Goal: Contribute content: Contribute content

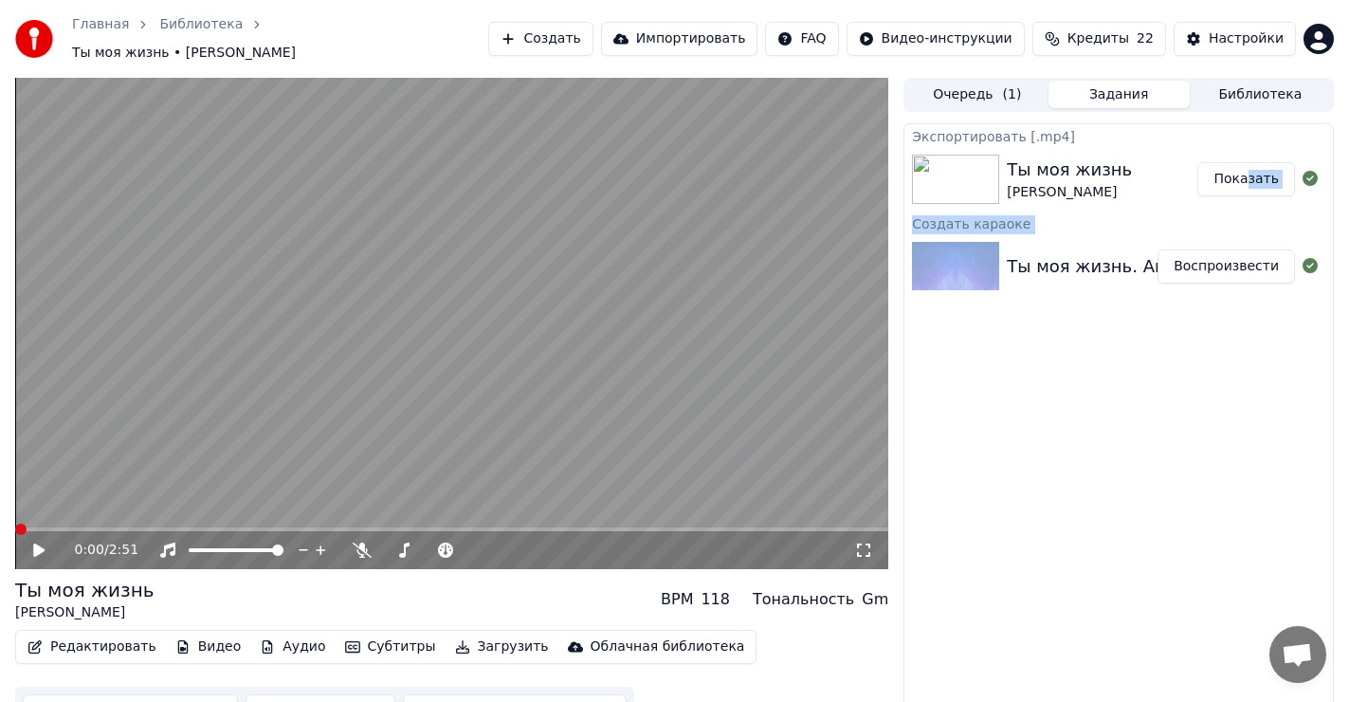
click at [592, 37] on button "Создать" at bounding box center [540, 39] width 104 height 34
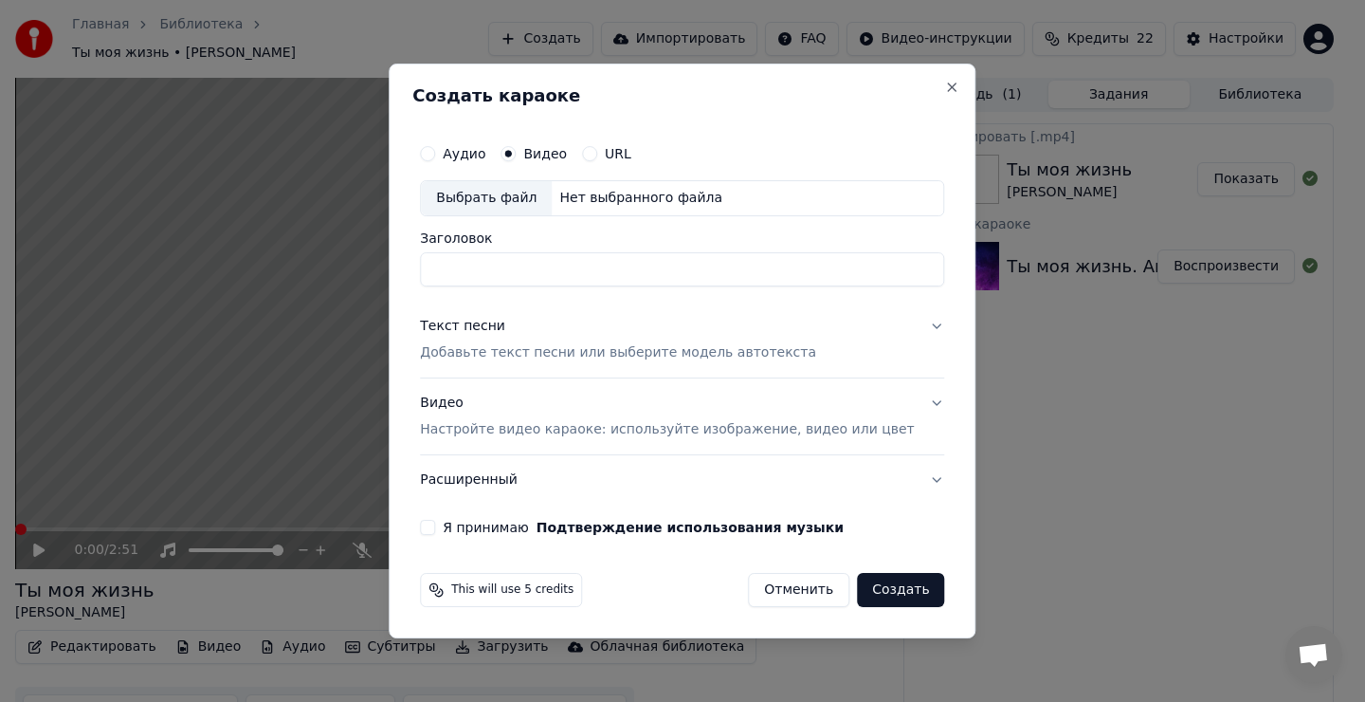
click at [511, 202] on div "Выбрать файл" at bounding box center [486, 198] width 131 height 34
click at [570, 266] on input "**********" at bounding box center [682, 269] width 524 height 34
click at [613, 271] on input "**********" at bounding box center [682, 269] width 524 height 34
type input "**********"
click at [503, 332] on div "Текст песни" at bounding box center [462, 326] width 85 height 19
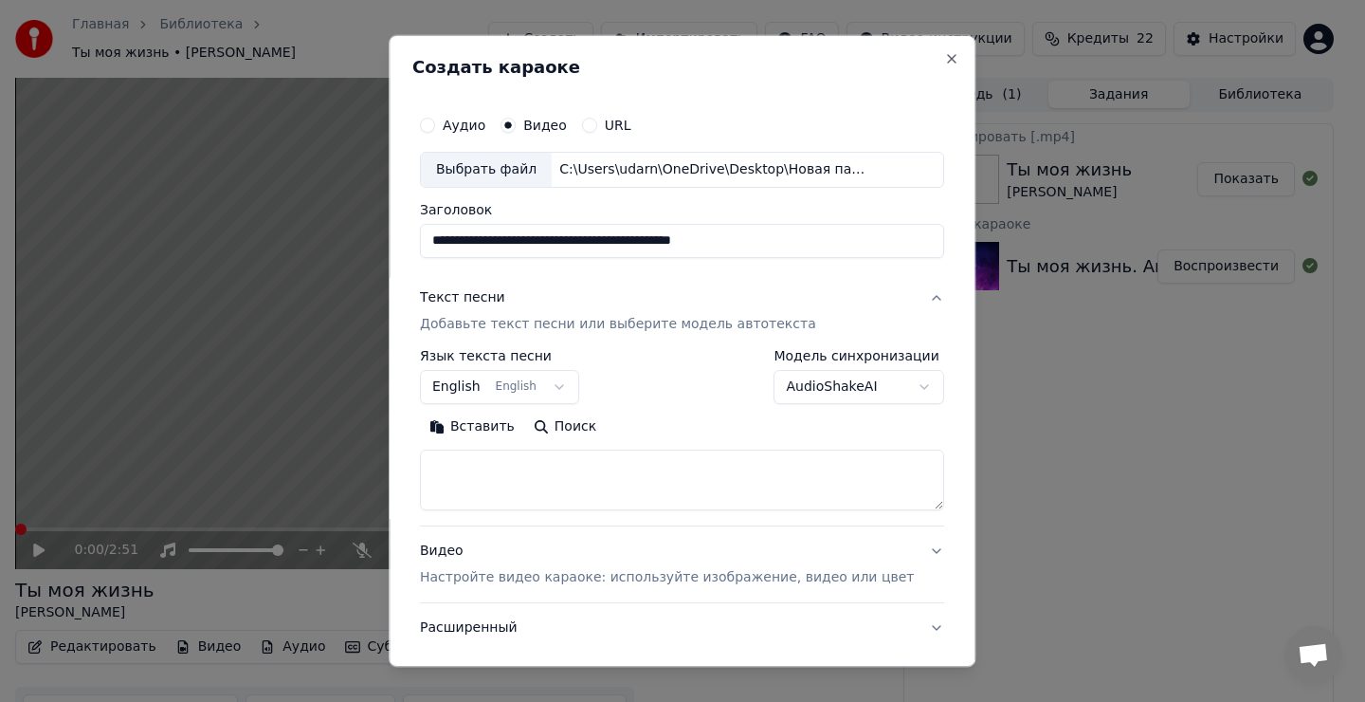
drag, startPoint x: 500, startPoint y: 499, endPoint x: 511, endPoint y: 478, distance: 23.8
click at [500, 496] on textarea at bounding box center [682, 479] width 524 height 61
drag, startPoint x: 506, startPoint y: 475, endPoint x: 511, endPoint y: 461, distance: 15.0
click at [508, 471] on textarea at bounding box center [682, 479] width 524 height 61
click at [505, 431] on button "Вставить" at bounding box center [472, 427] width 104 height 30
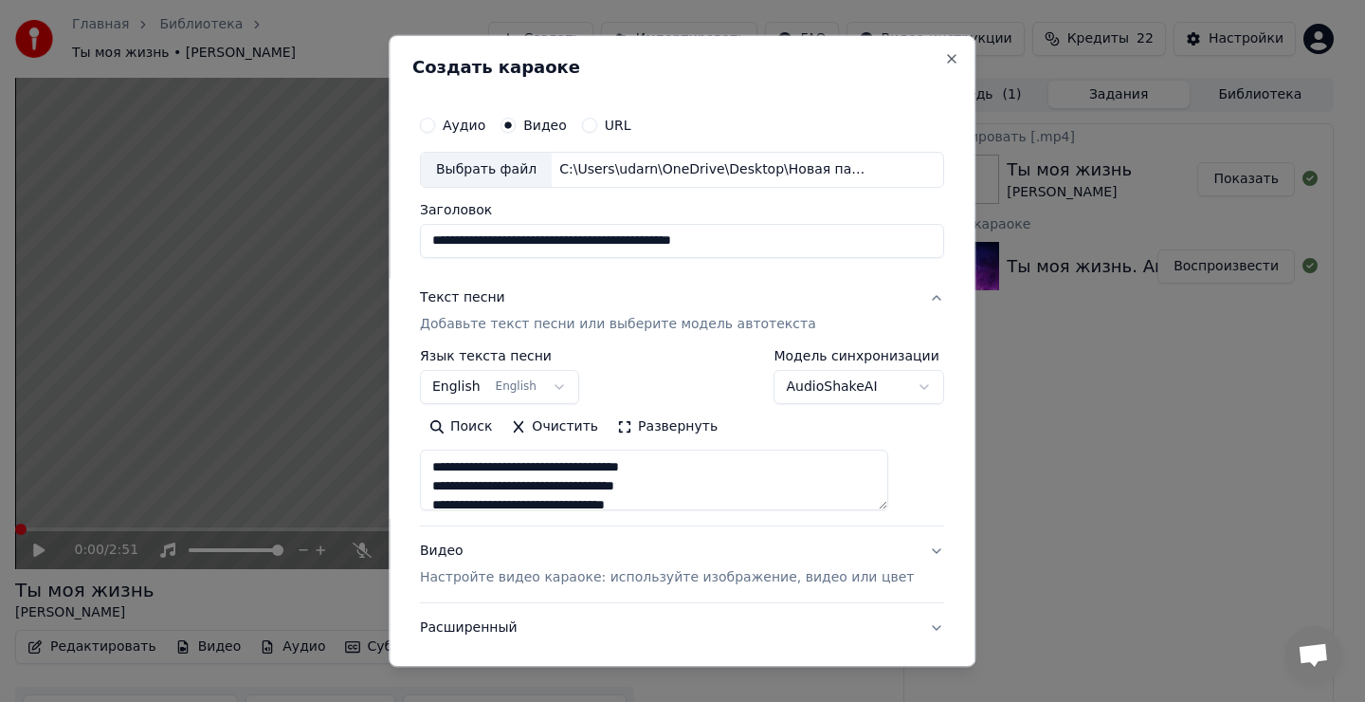
click at [482, 377] on body "Главная Библиотека Ты моя жизнь • [PERSON_NAME] Импортировать FAQ Видео-инструк…" at bounding box center [674, 351] width 1349 height 702
type textarea "**********"
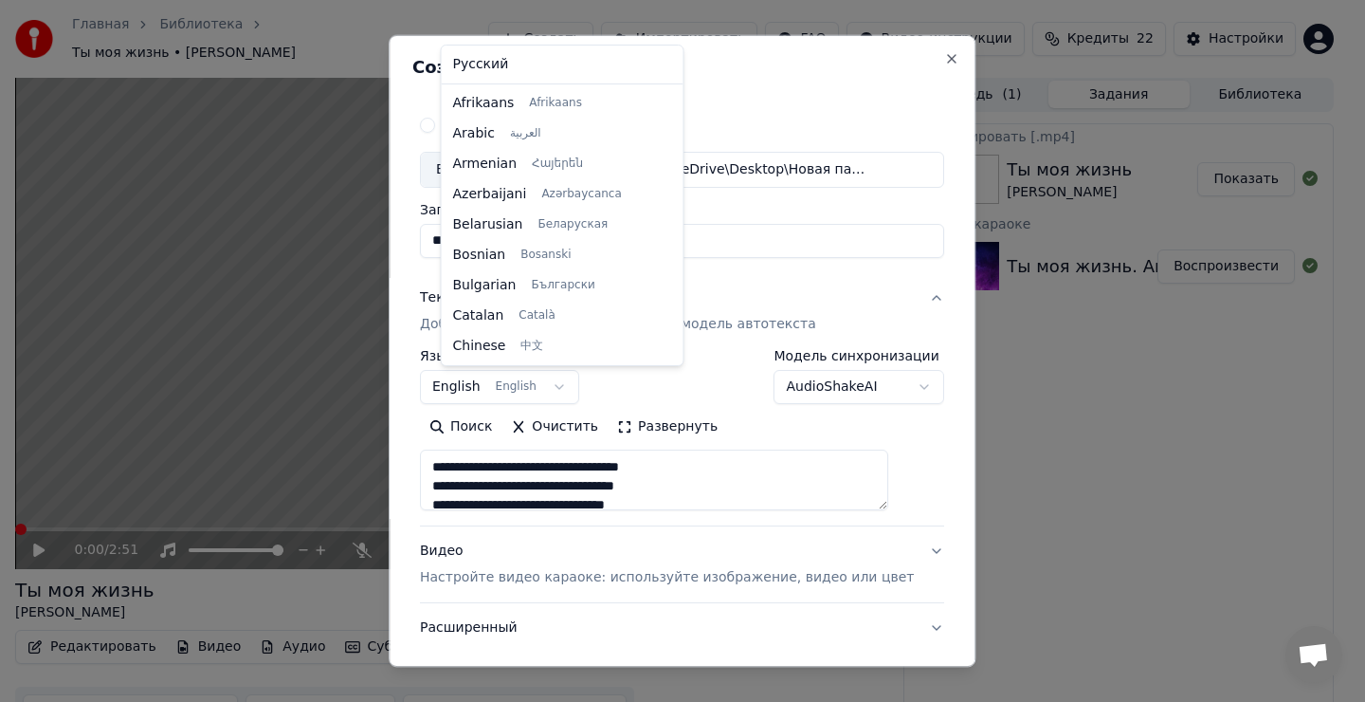
scroll to position [152, 0]
select select "**"
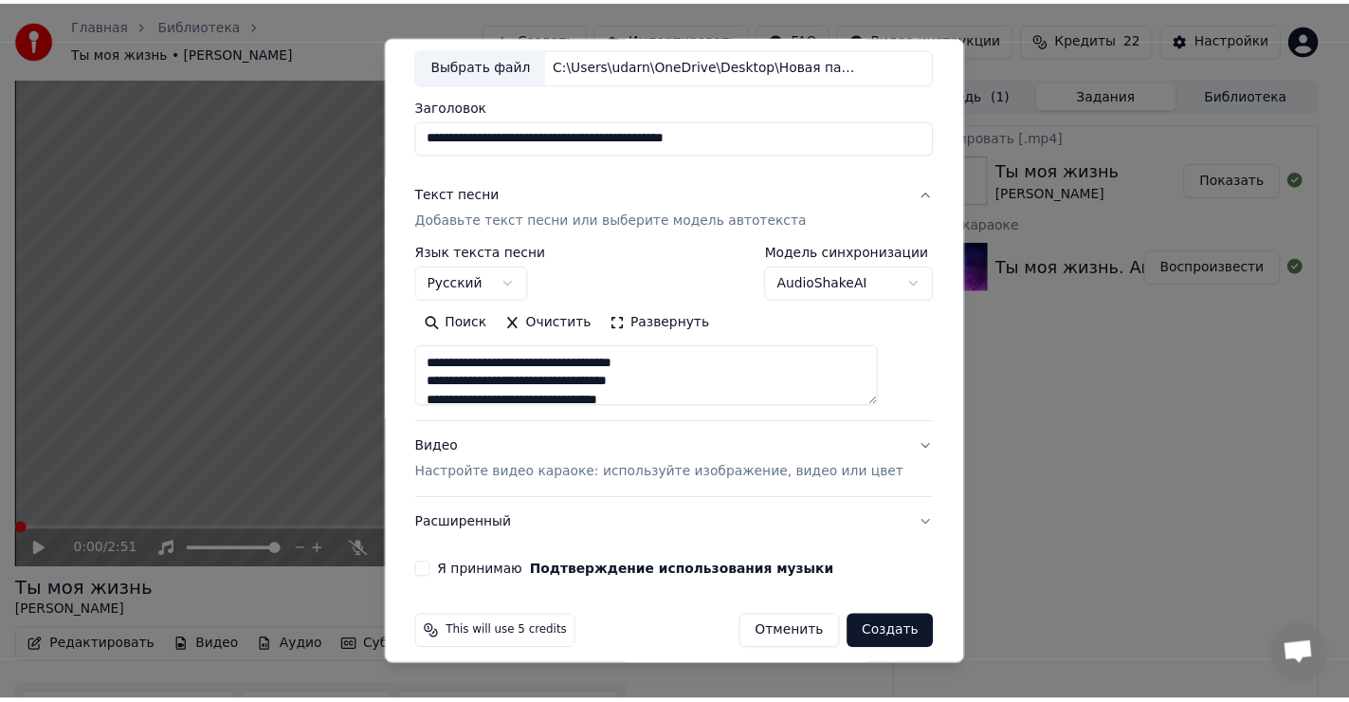
scroll to position [119, 0]
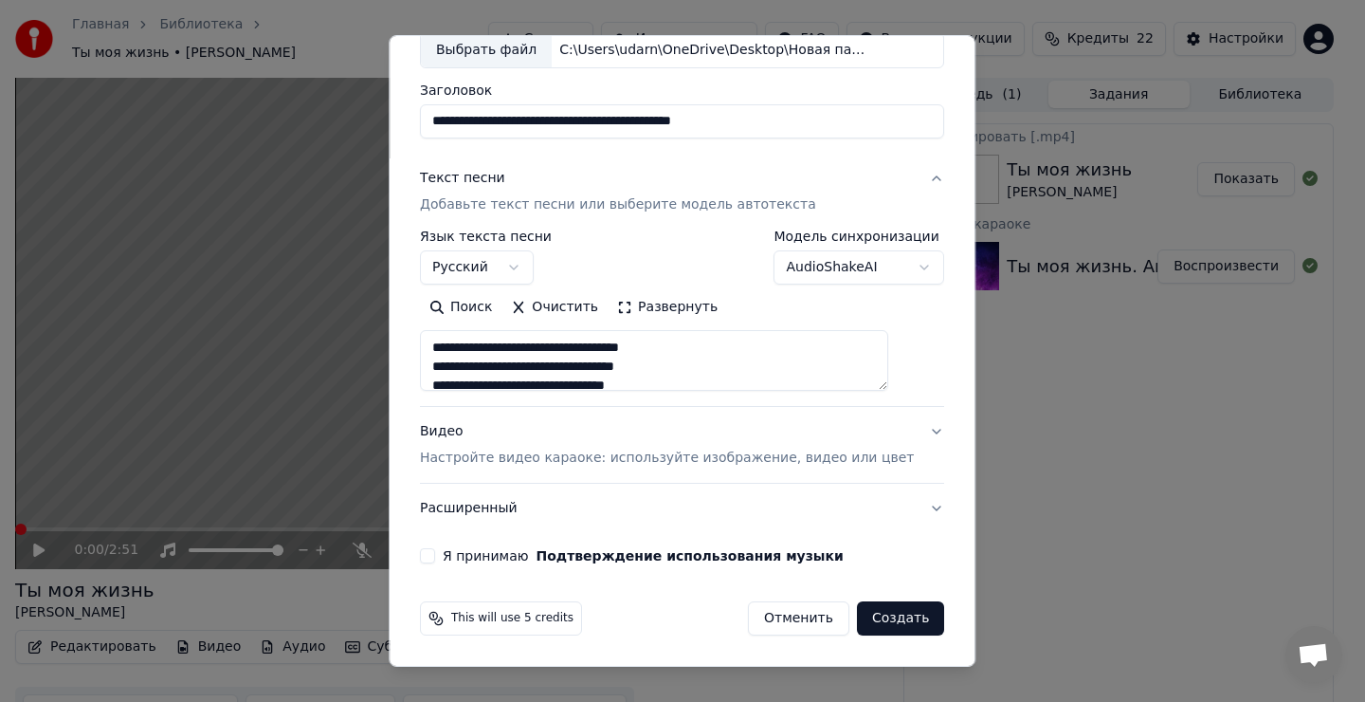
drag, startPoint x: 449, startPoint y: 558, endPoint x: 461, endPoint y: 563, distance: 13.6
click at [435, 558] on button "Я принимаю Подтверждение использования музыки" at bounding box center [427, 555] width 15 height 15
click at [868, 628] on button "Создать" at bounding box center [900, 618] width 87 height 34
type textarea "**********"
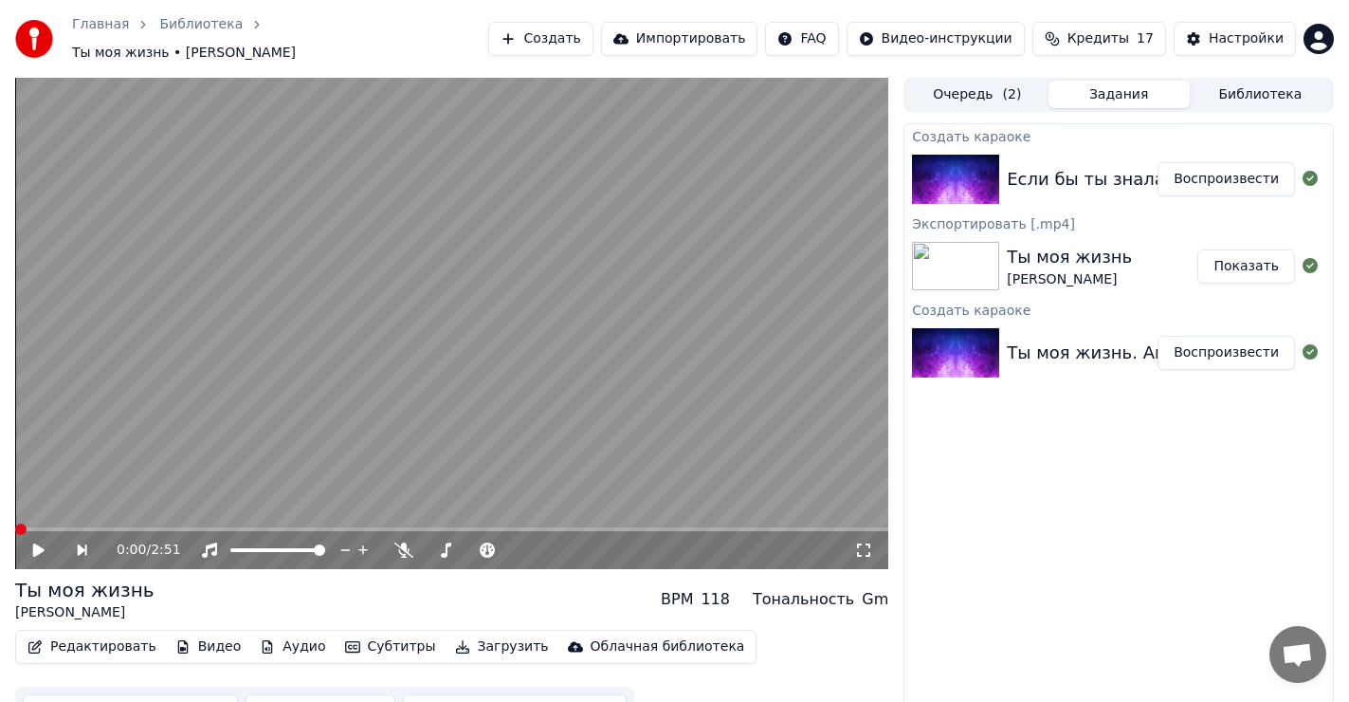
click at [1221, 168] on button "Воспроизвести" at bounding box center [1226, 179] width 137 height 34
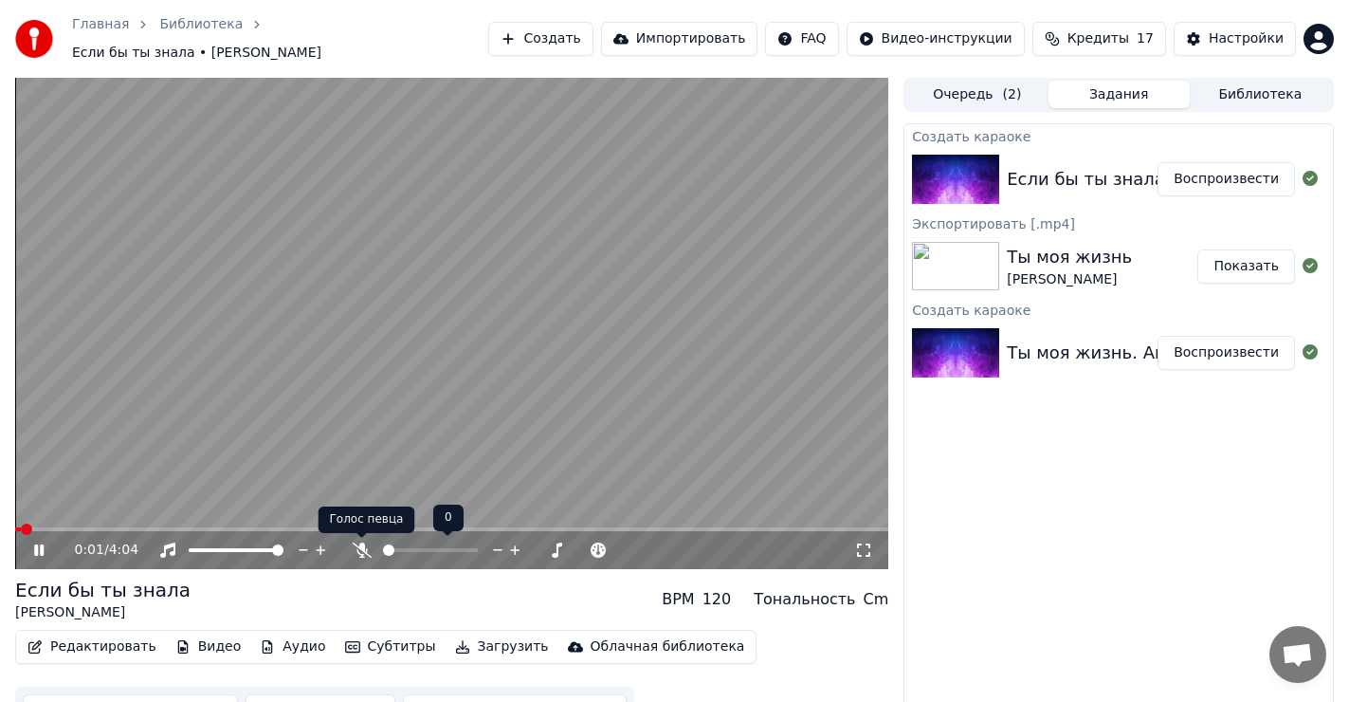
click at [358, 543] on icon at bounding box center [362, 549] width 19 height 15
click at [361, 548] on icon at bounding box center [362, 549] width 10 height 15
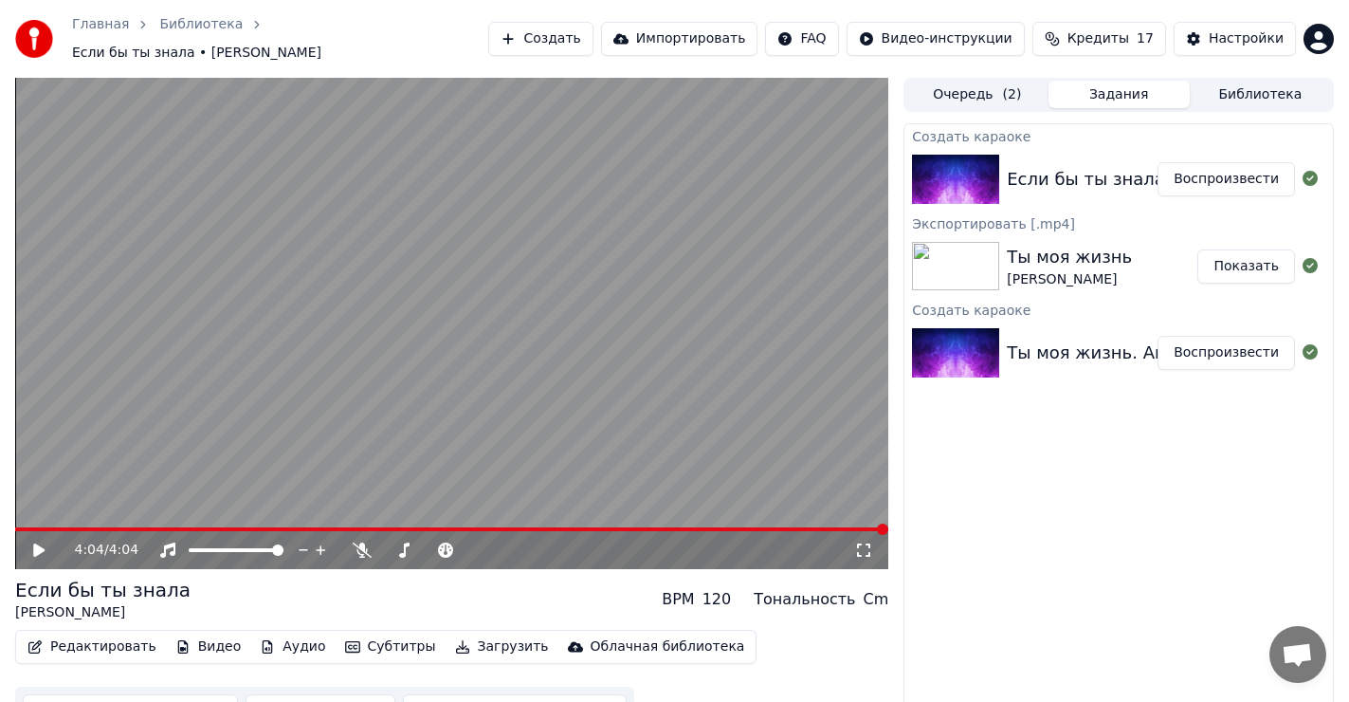
click at [31, 546] on icon at bounding box center [52, 549] width 45 height 15
click at [89, 526] on video at bounding box center [451, 323] width 873 height 491
click at [89, 527] on span at bounding box center [451, 529] width 873 height 4
click at [43, 545] on icon at bounding box center [52, 549] width 45 height 15
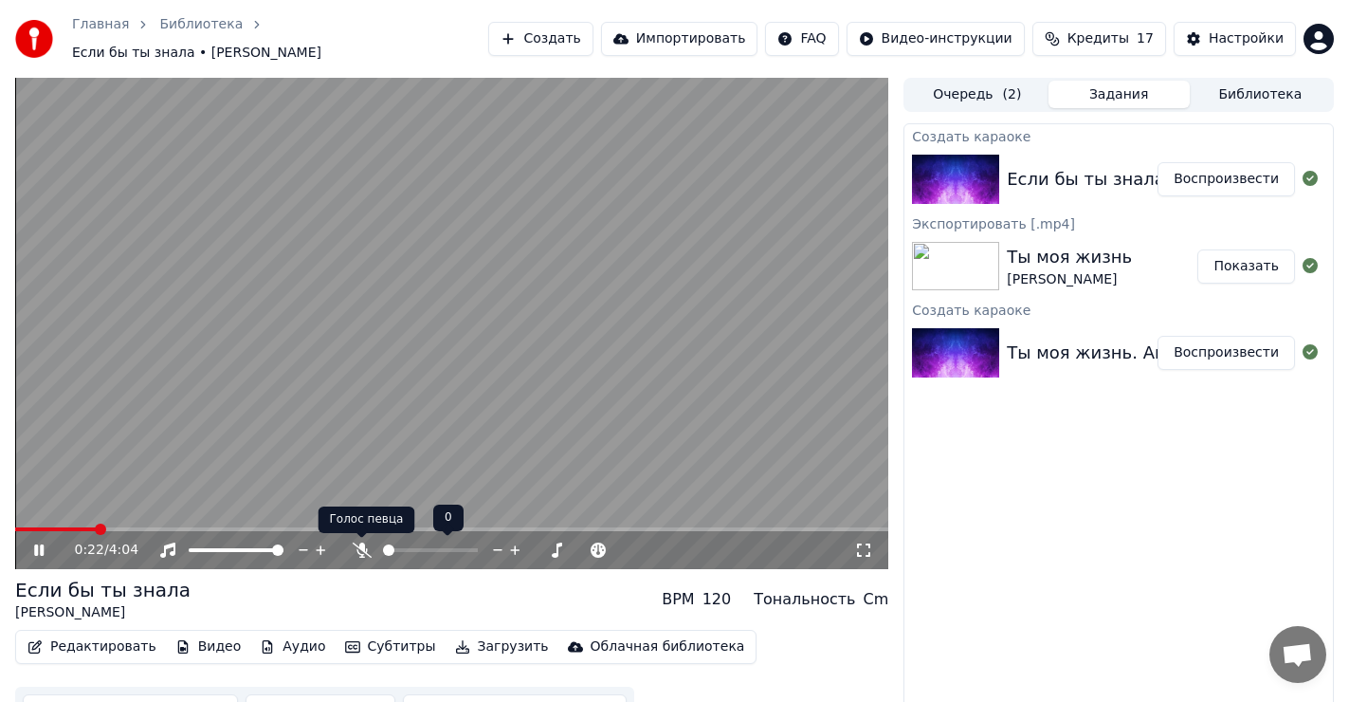
click at [358, 551] on icon at bounding box center [362, 549] width 19 height 15
click at [358, 549] on icon at bounding box center [362, 549] width 19 height 15
click at [15, 530] on span at bounding box center [20, 528] width 11 height 11
click at [43, 544] on icon at bounding box center [52, 549] width 45 height 15
drag, startPoint x: 30, startPoint y: 524, endPoint x: 21, endPoint y: 528, distance: 10.2
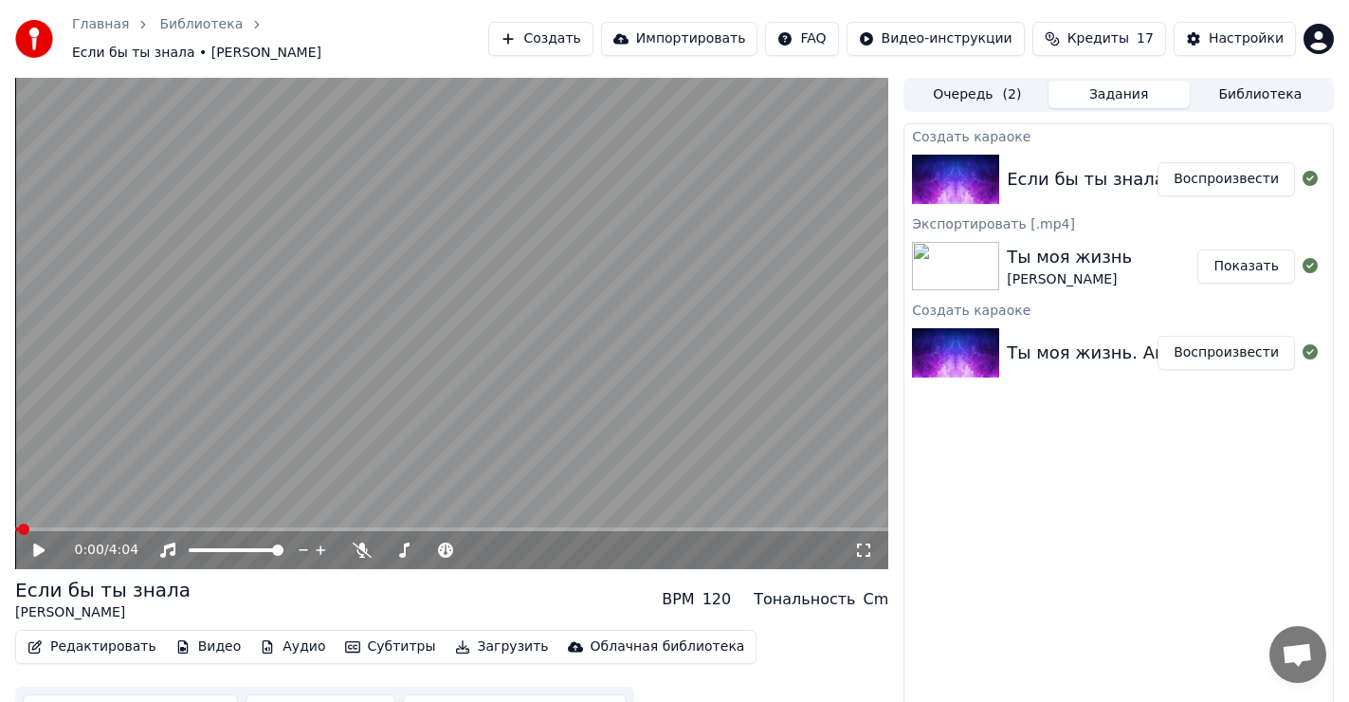
click at [20, 525] on div "0:00 / 4:04" at bounding box center [451, 323] width 873 height 491
click at [15, 525] on span at bounding box center [20, 528] width 11 height 11
click at [38, 545] on icon at bounding box center [52, 549] width 45 height 15
click at [15, 524] on span at bounding box center [20, 528] width 11 height 11
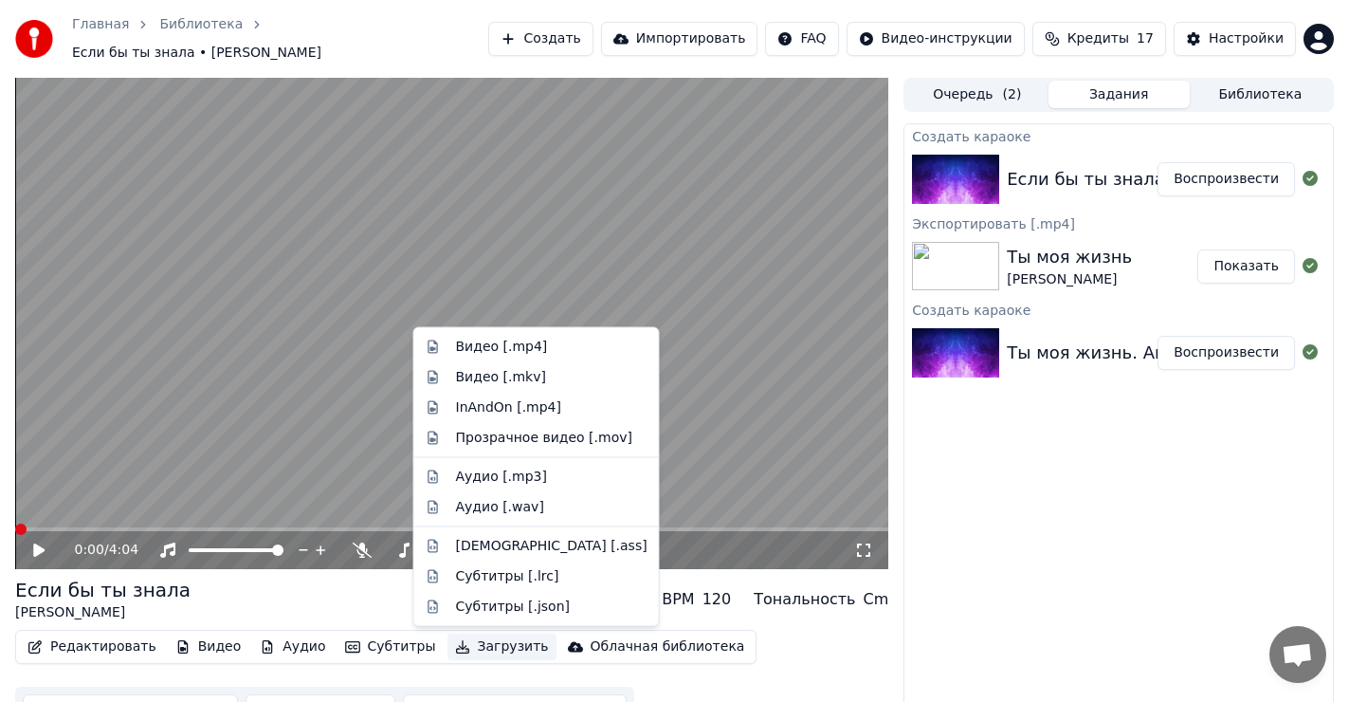
click at [479, 647] on button "Загрузить" at bounding box center [502, 646] width 109 height 27
click at [478, 352] on div "Видео [.mp4]" at bounding box center [502, 347] width 92 height 19
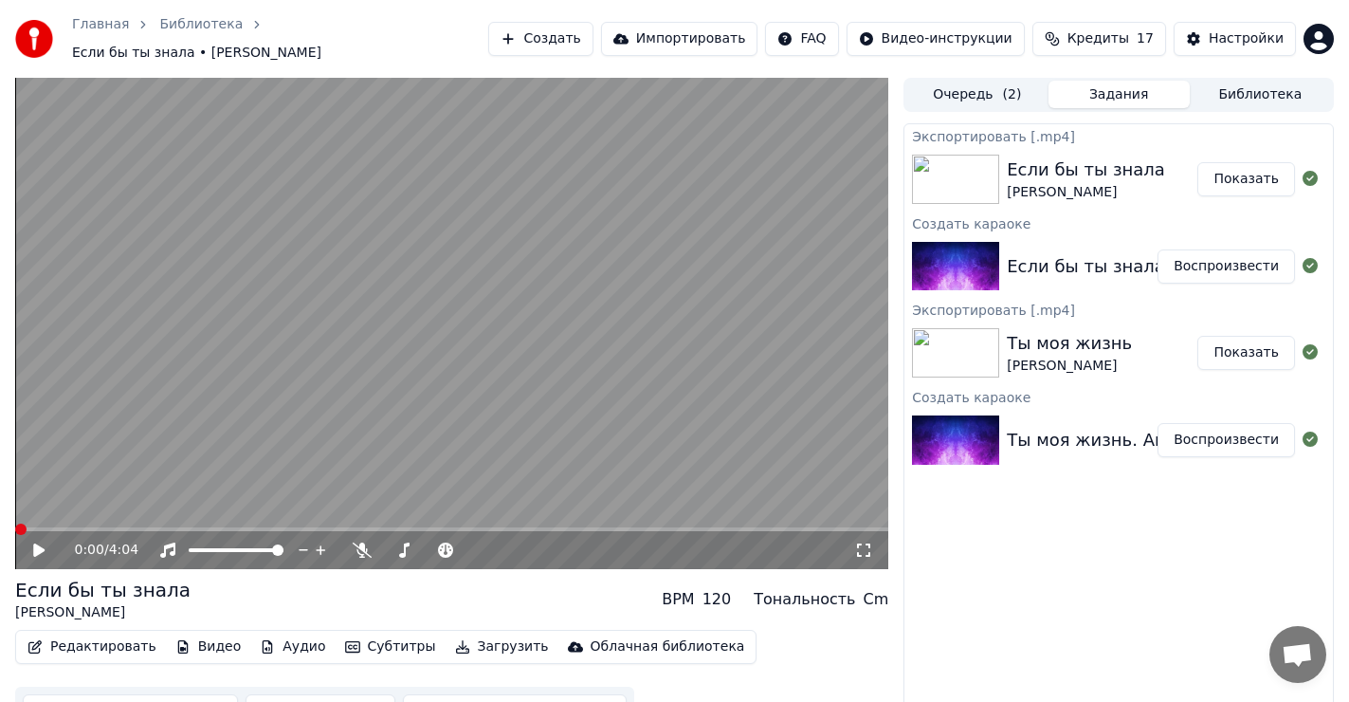
click at [1260, 184] on button "Показать" at bounding box center [1247, 179] width 98 height 34
